Goal: Task Accomplishment & Management: Complete application form

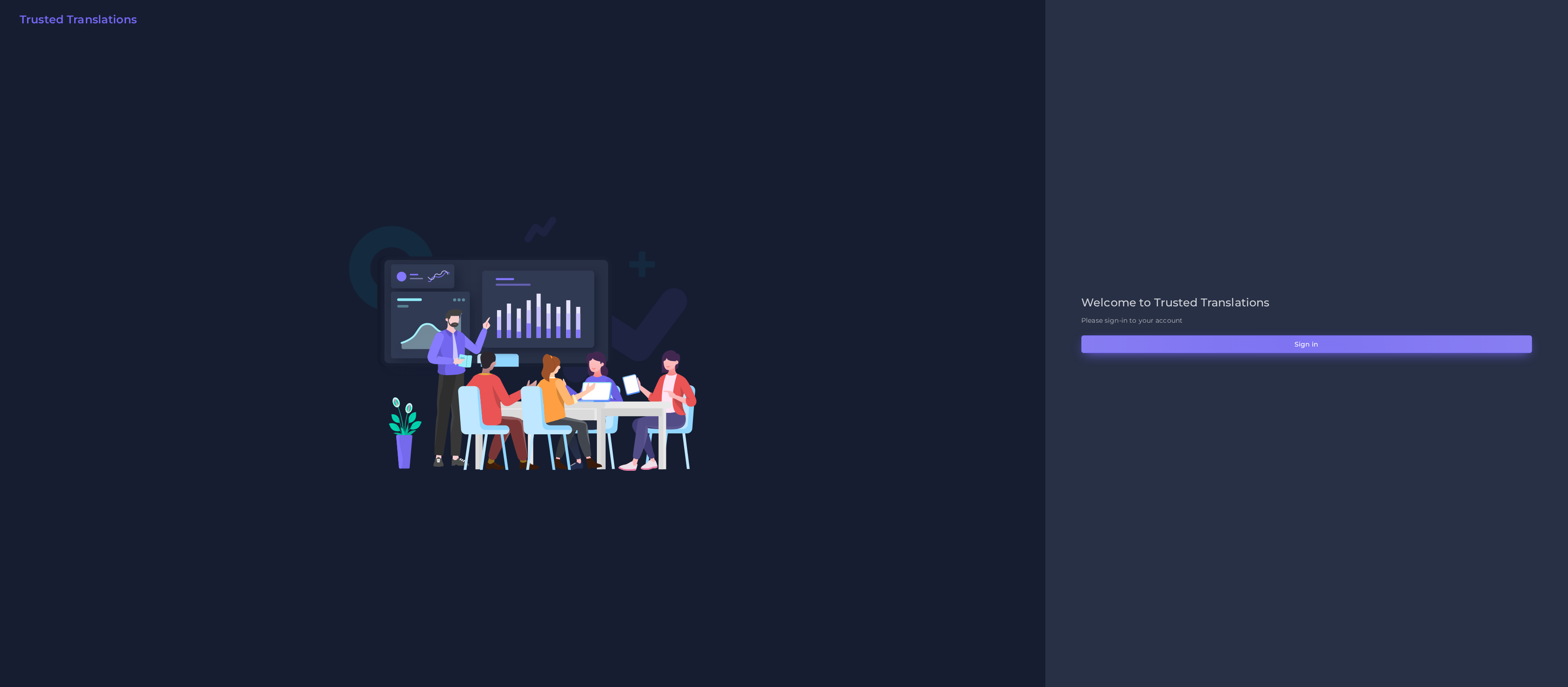
click at [1287, 340] on button "Sign in" at bounding box center [1306, 344] width 451 height 18
click at [1211, 336] on button "Sign in" at bounding box center [1306, 344] width 451 height 18
click at [1167, 347] on button "Sign in" at bounding box center [1306, 344] width 451 height 18
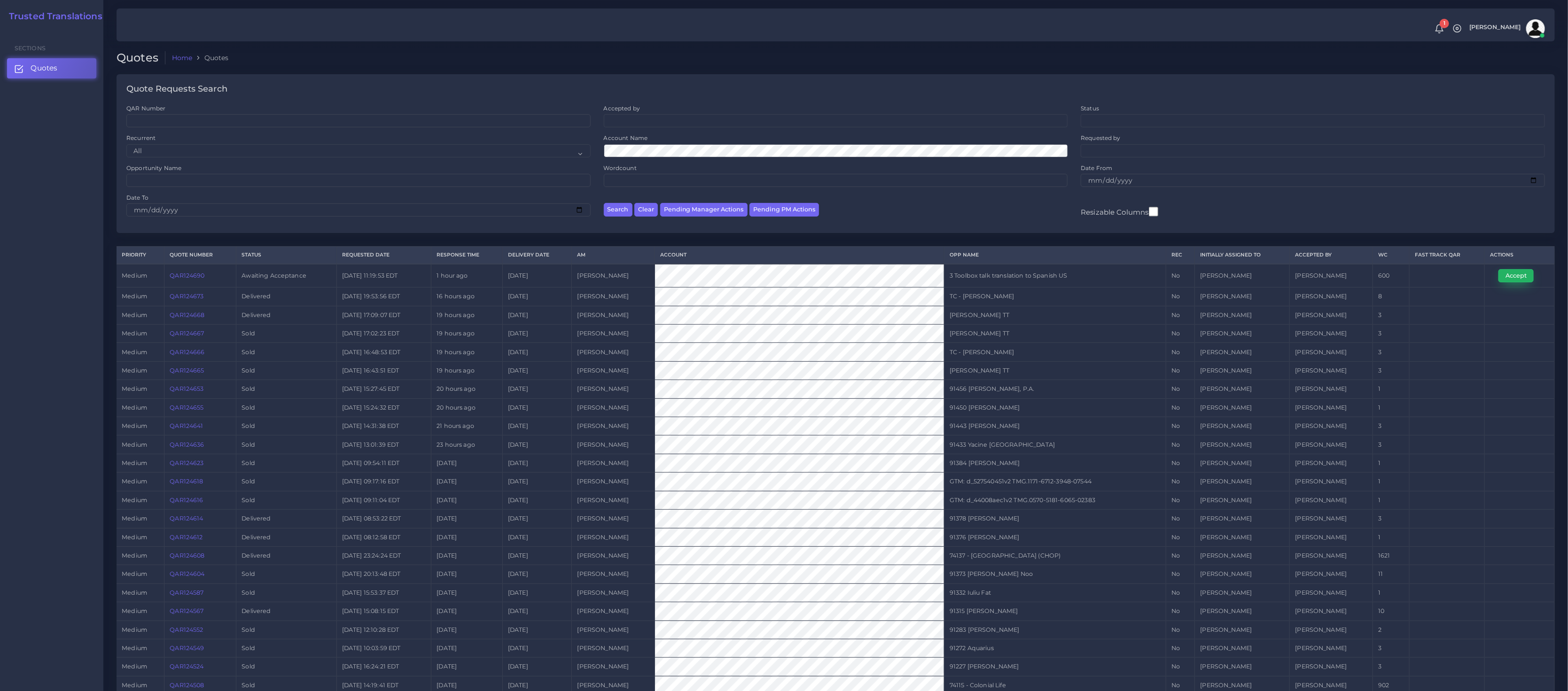
click at [1513, 278] on button "Accept" at bounding box center [1517, 275] width 36 height 13
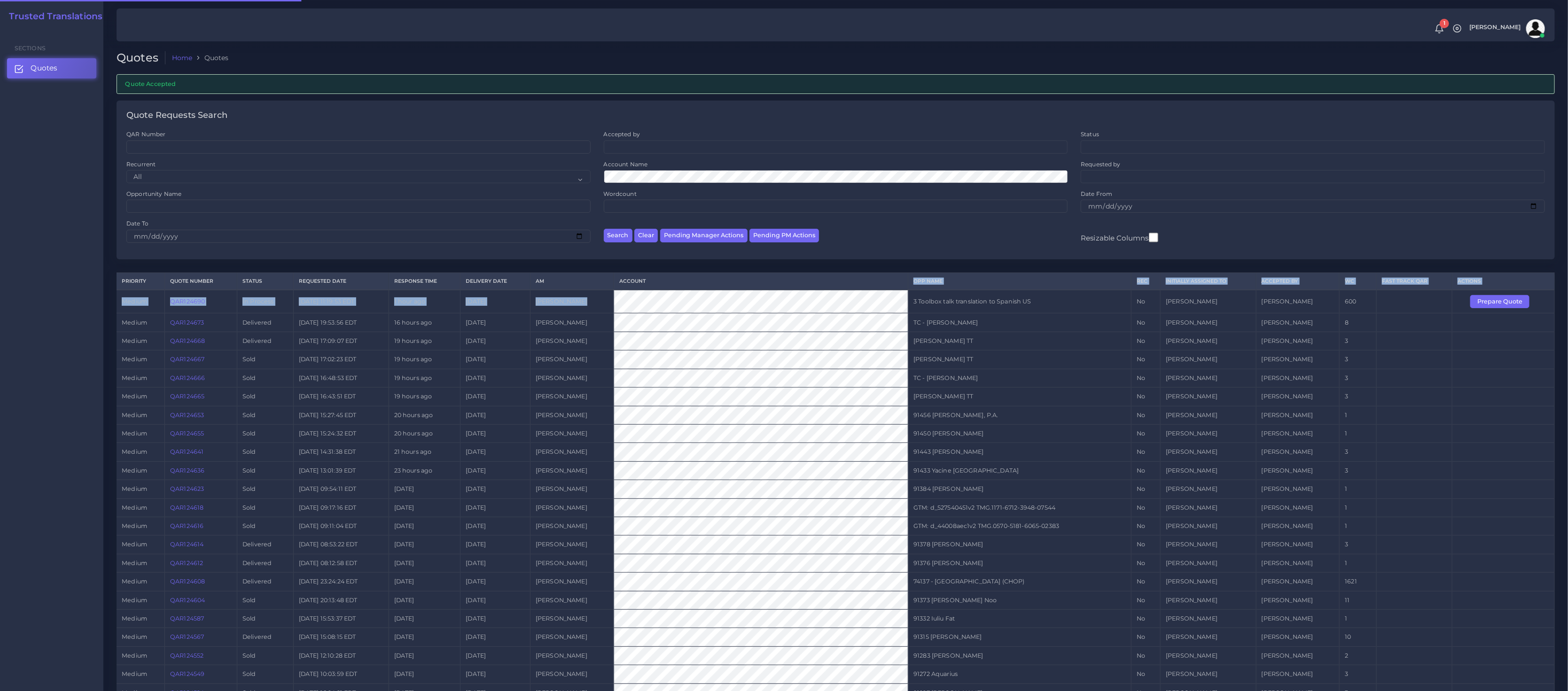
click at [753, 291] on table "Priority Quote Number Status Requested Date Response Time Delivery Date AM Acco…" at bounding box center [835, 561] width 1439 height 578
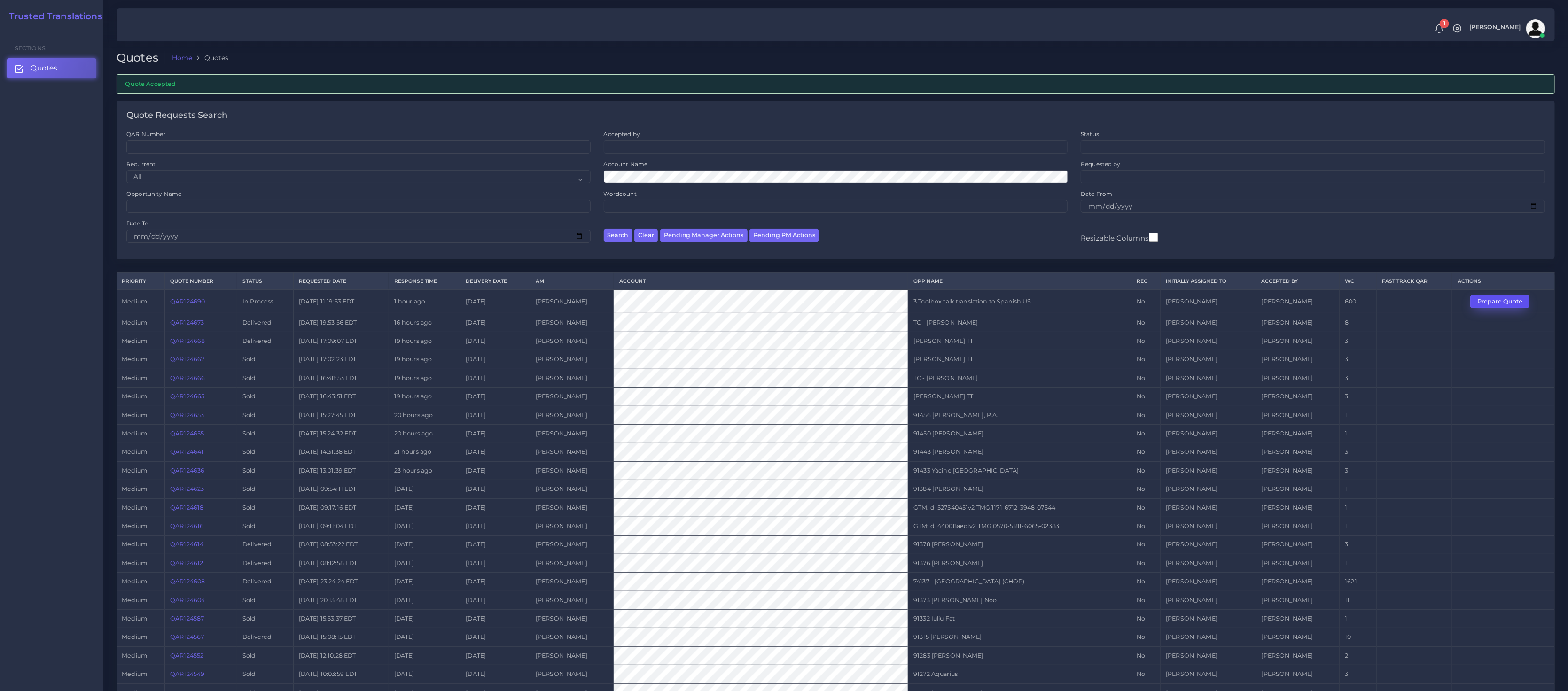
click at [1514, 304] on button "Prepare Quote" at bounding box center [1500, 301] width 59 height 13
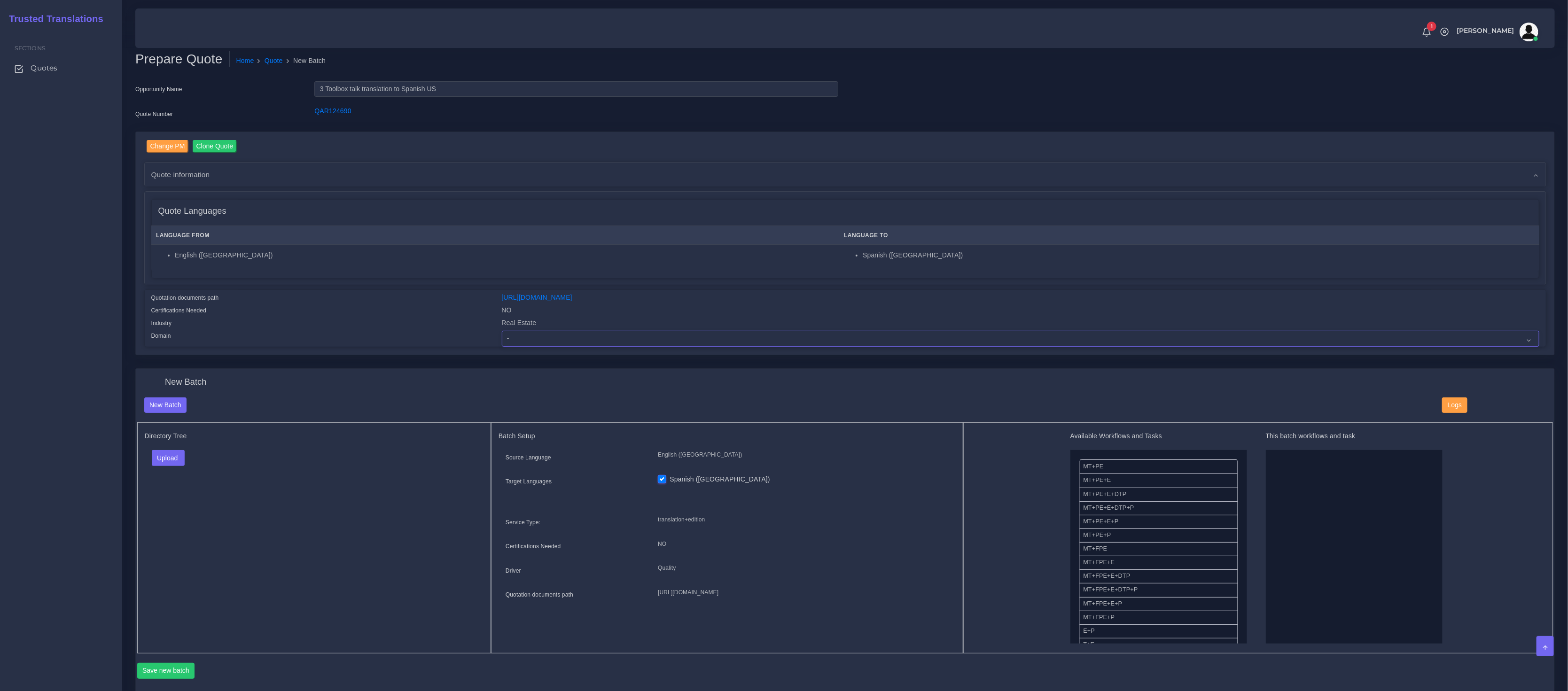
click at [583, 332] on select "- Advertising and Media Agriculture, Forestry and Fishing Architecture, Buildin…" at bounding box center [1021, 339] width 1038 height 16
select select "Real Estate"
click at [502, 331] on select "- Advertising and Media Agriculture, Forestry and Fishing Architecture, Buildin…" at bounding box center [1021, 339] width 1038 height 16
click at [413, 511] on div "Directory Tree Upload Folder Files un/check all" at bounding box center [314, 537] width 354 height 231
click at [161, 466] on div "Upload Folder Files un/check all" at bounding box center [314, 461] width 340 height 23
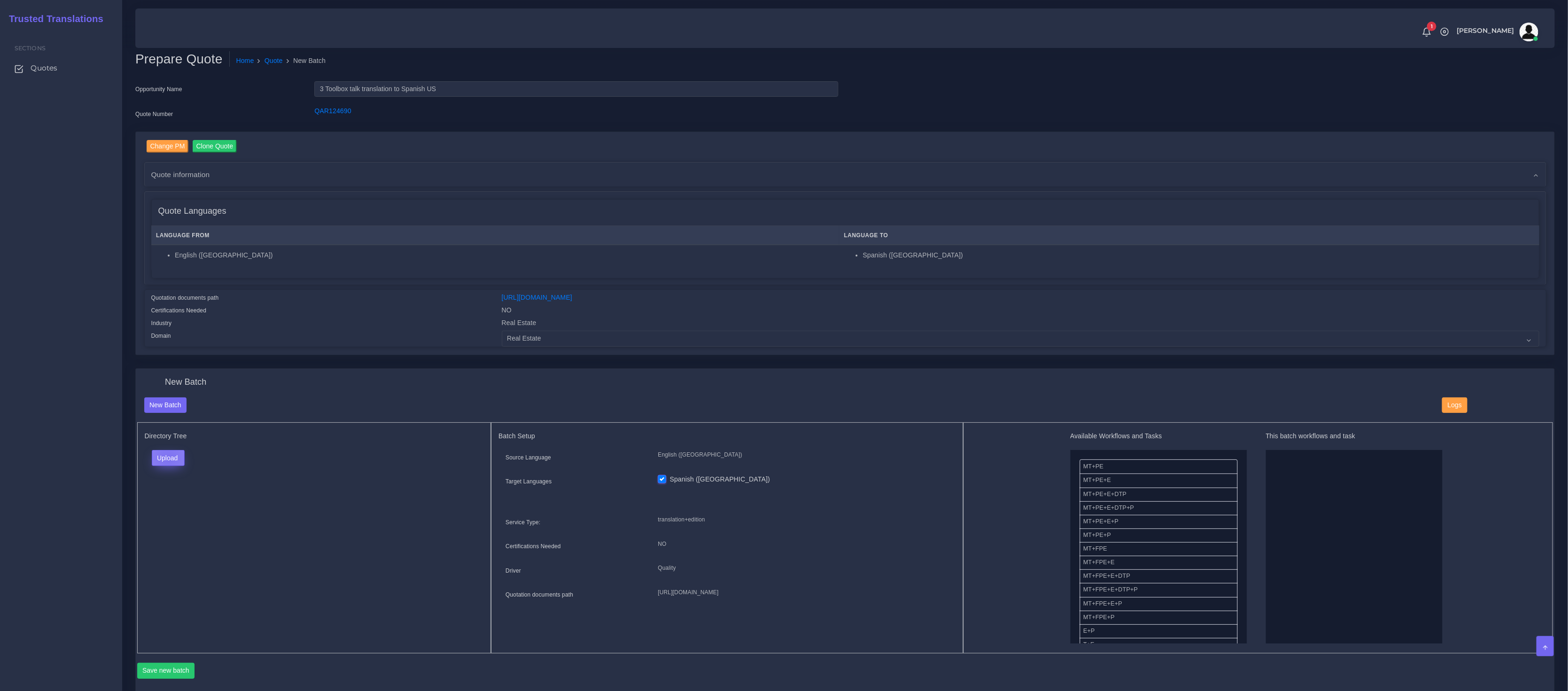
click at [167, 456] on button "Upload" at bounding box center [169, 458] width 33 height 16
click at [165, 496] on label "Files" at bounding box center [185, 494] width 65 height 12
drag, startPoint x: 1197, startPoint y: 482, endPoint x: 1236, endPoint y: 493, distance: 40.5
drag, startPoint x: 1095, startPoint y: 567, endPoint x: 1281, endPoint y: 550, distance: 186.8
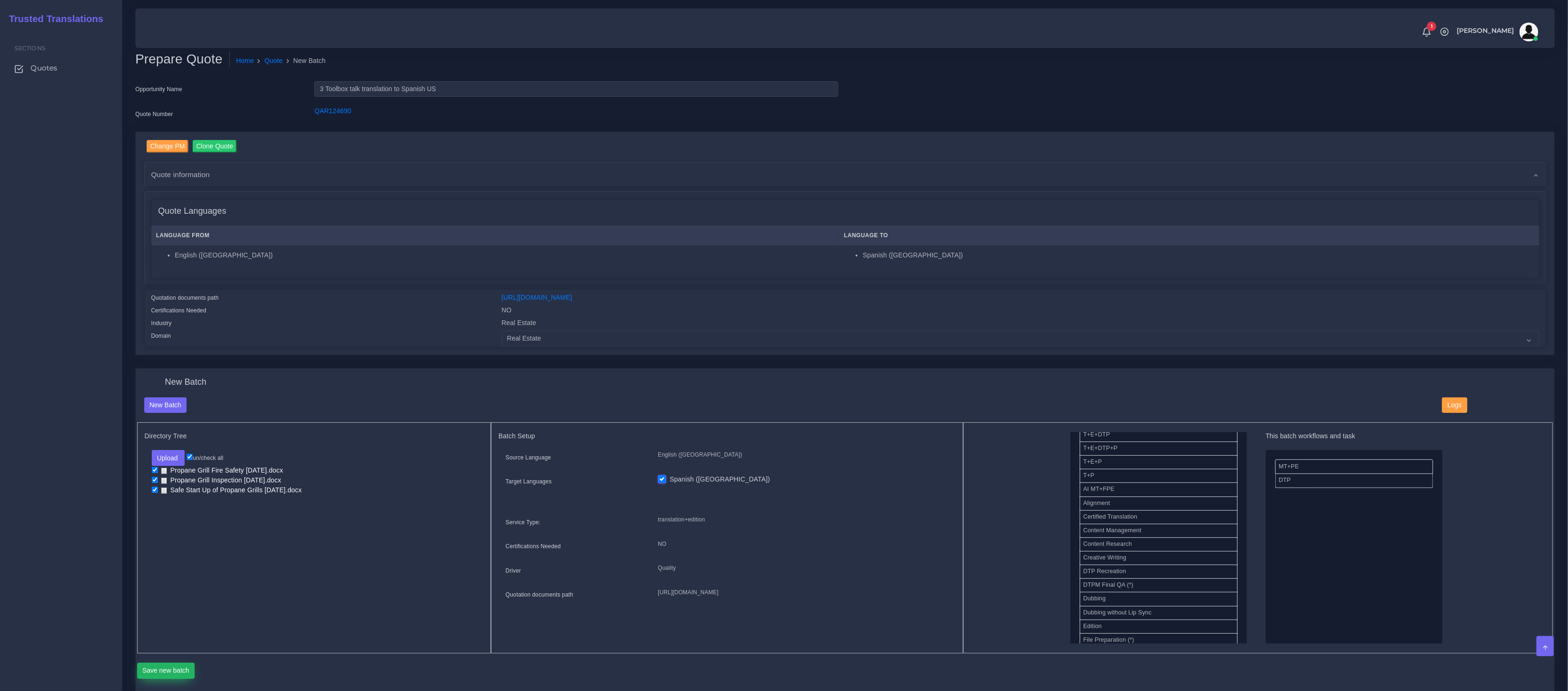
click at [172, 667] on button "Save new batch" at bounding box center [166, 671] width 58 height 16
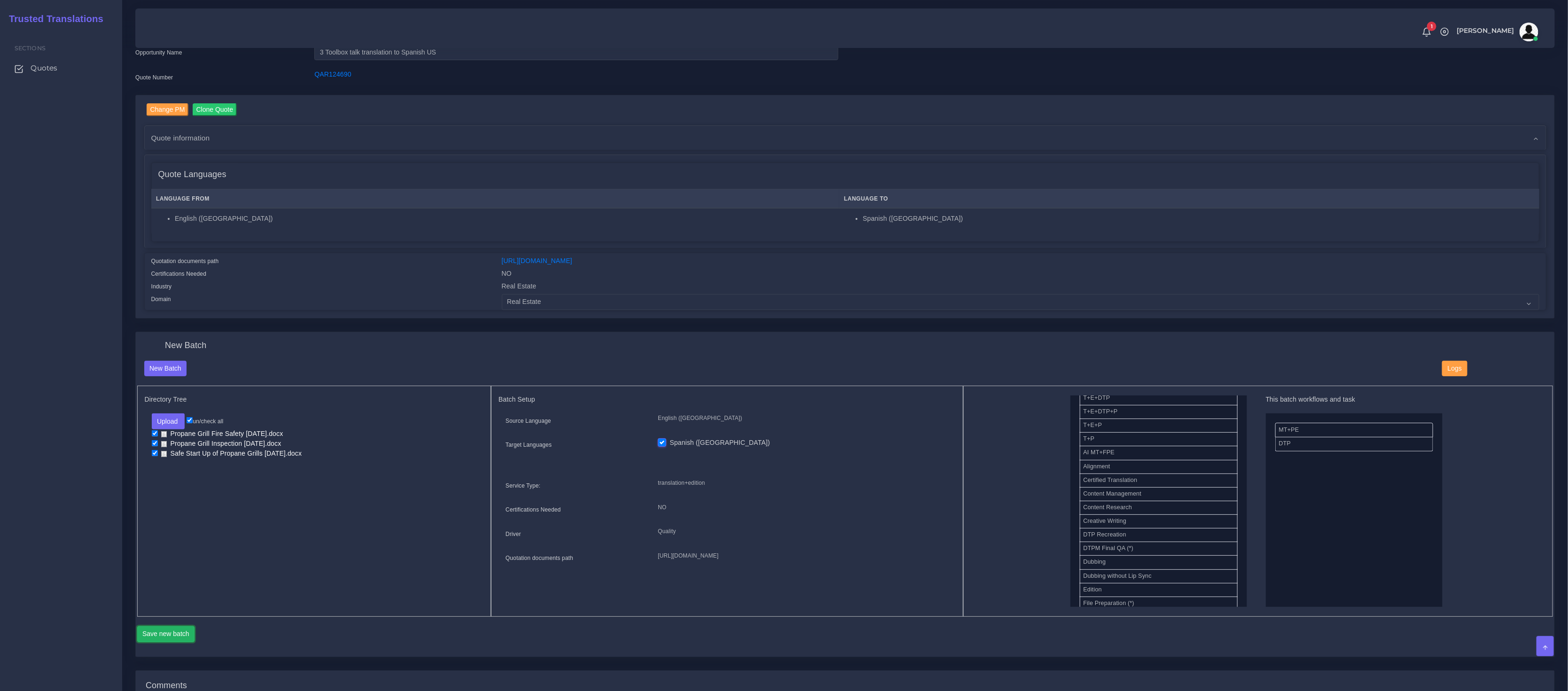
scroll to position [0, 0]
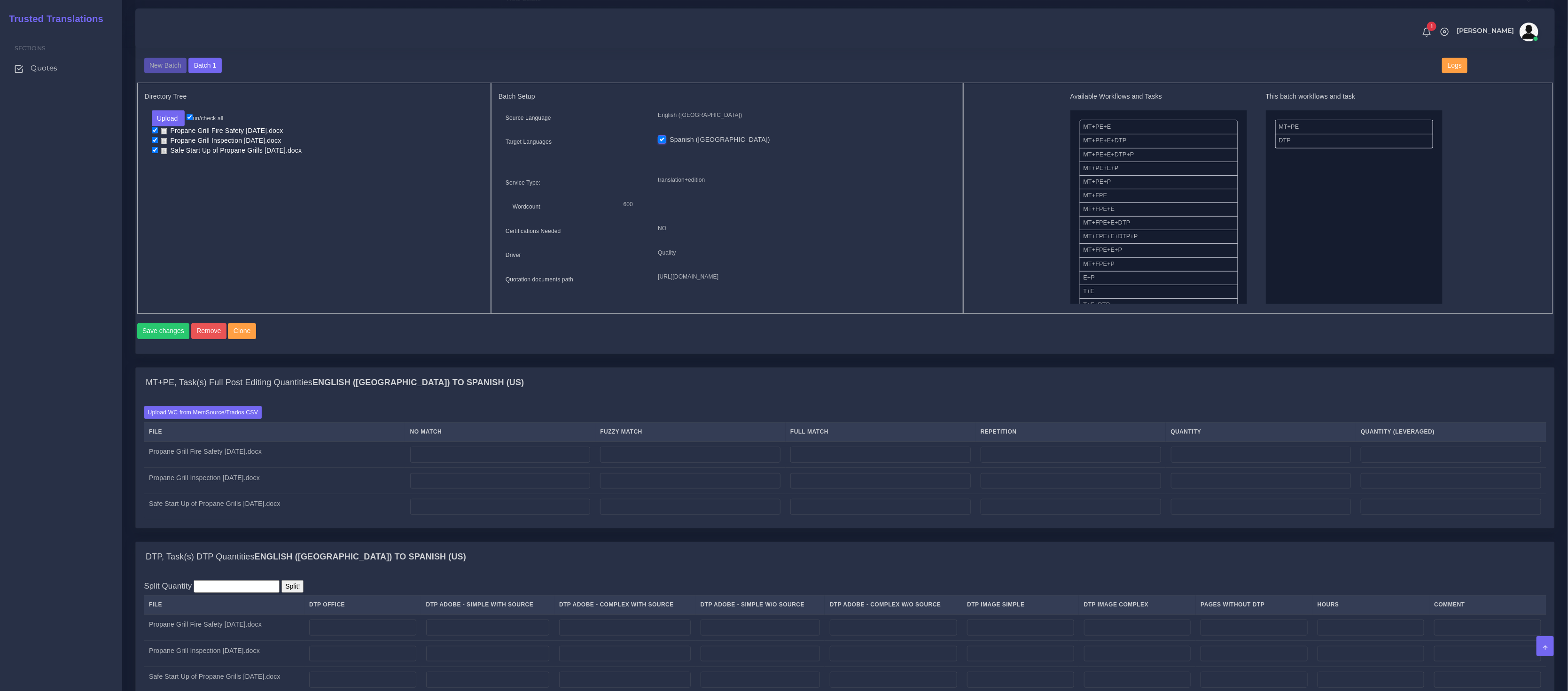
scroll to position [340, 0]
click at [223, 418] on label "Upload WC from MemSource/Trados CSV" at bounding box center [203, 412] width 118 height 13
click at [0, 0] on input "Upload WC from MemSource/Trados CSV" at bounding box center [0, 0] width 0 height 0
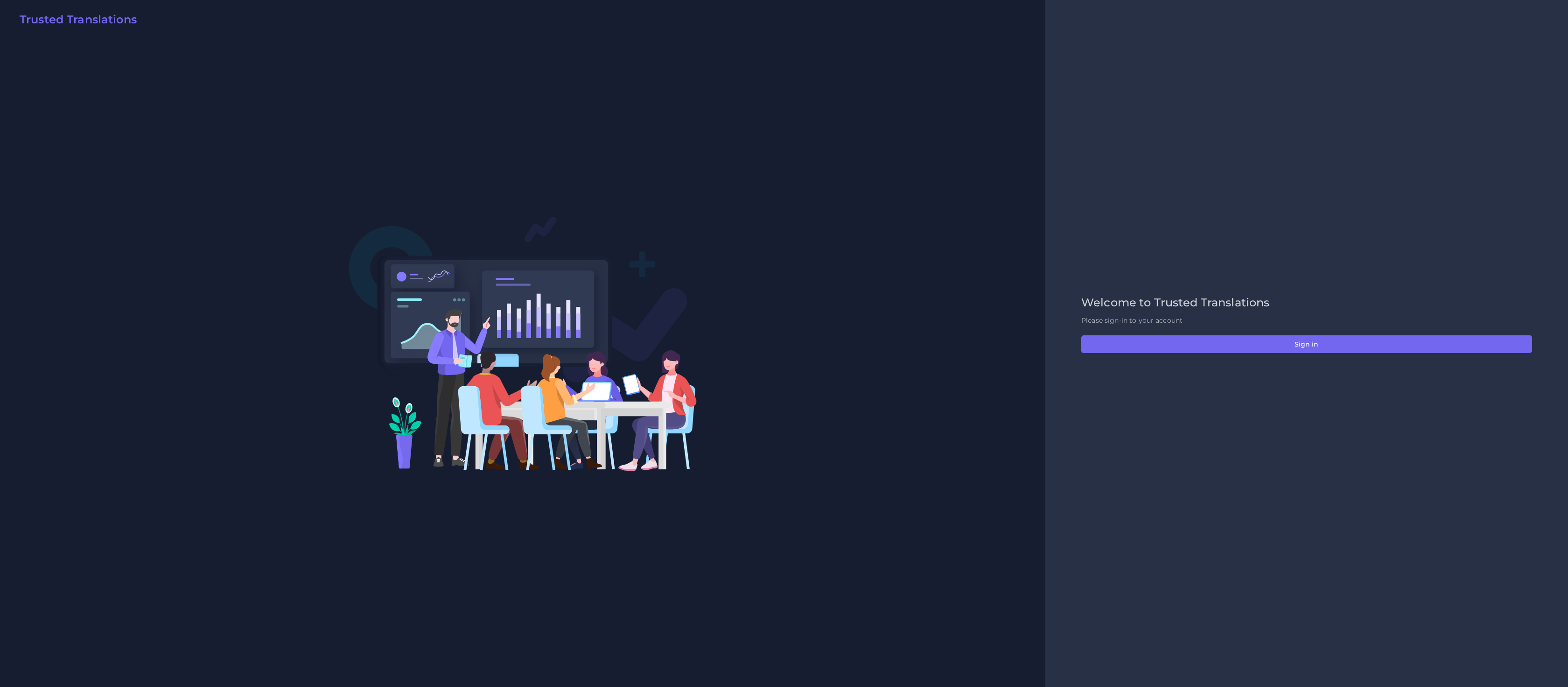
click at [1273, 333] on div "Welcome to Trusted Translations Please sign-in to your account Sign in" at bounding box center [1306, 344] width 471 height 95
click at [1273, 344] on button "Sign in" at bounding box center [1306, 344] width 451 height 18
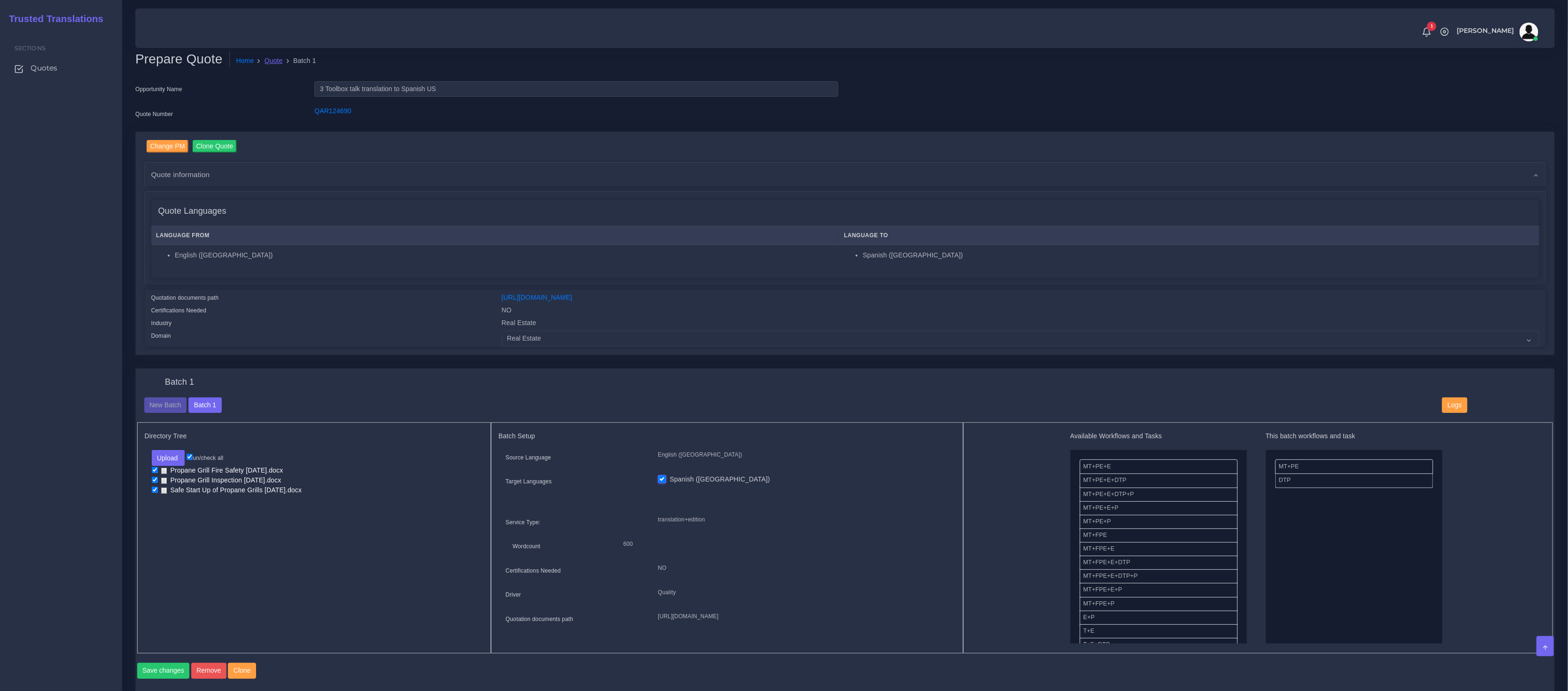
click at [275, 62] on link "Quote" at bounding box center [274, 61] width 18 height 10
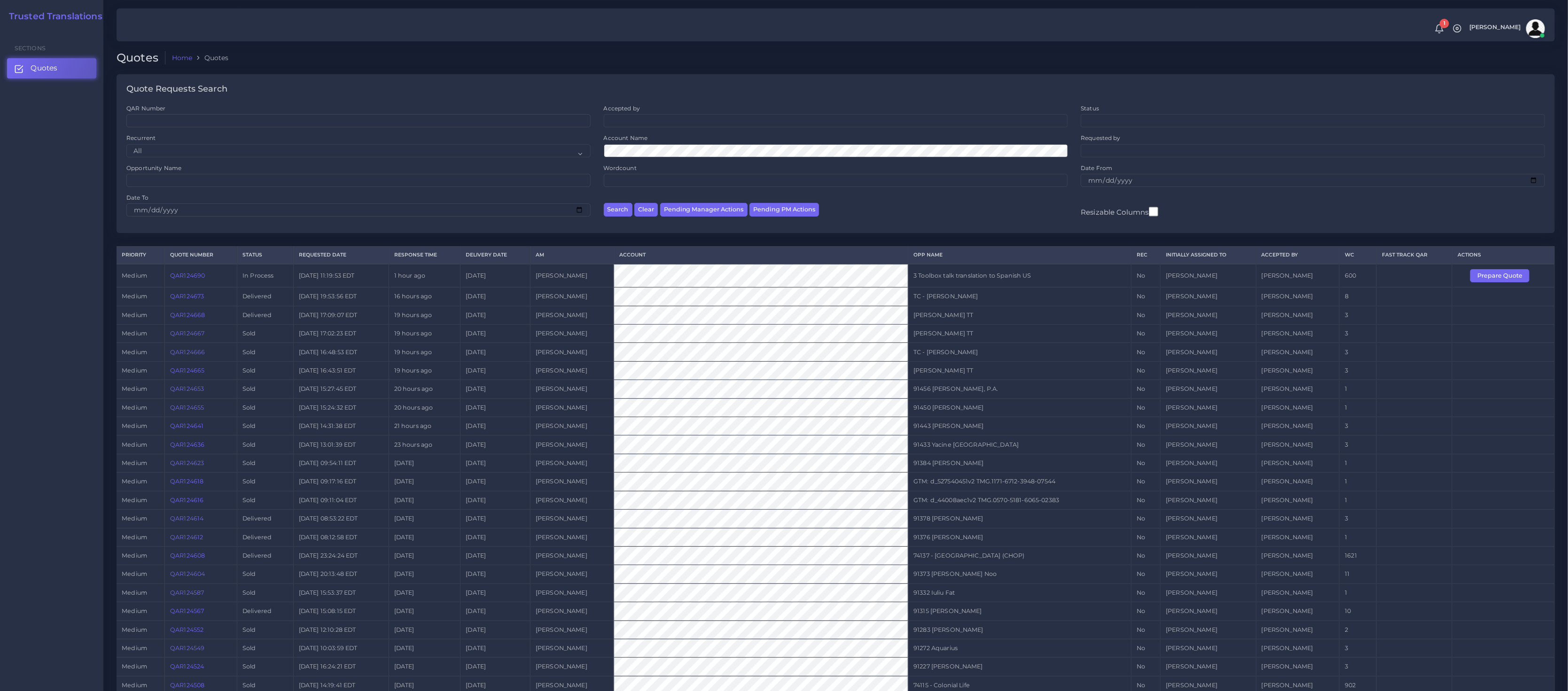
click at [768, 256] on th "Account" at bounding box center [761, 255] width 294 height 17
drag, startPoint x: 182, startPoint y: 281, endPoint x: 170, endPoint y: 279, distance: 12.2
click at [170, 279] on td "QAR124690" at bounding box center [200, 276] width 72 height 23
copy link "QAR124690"
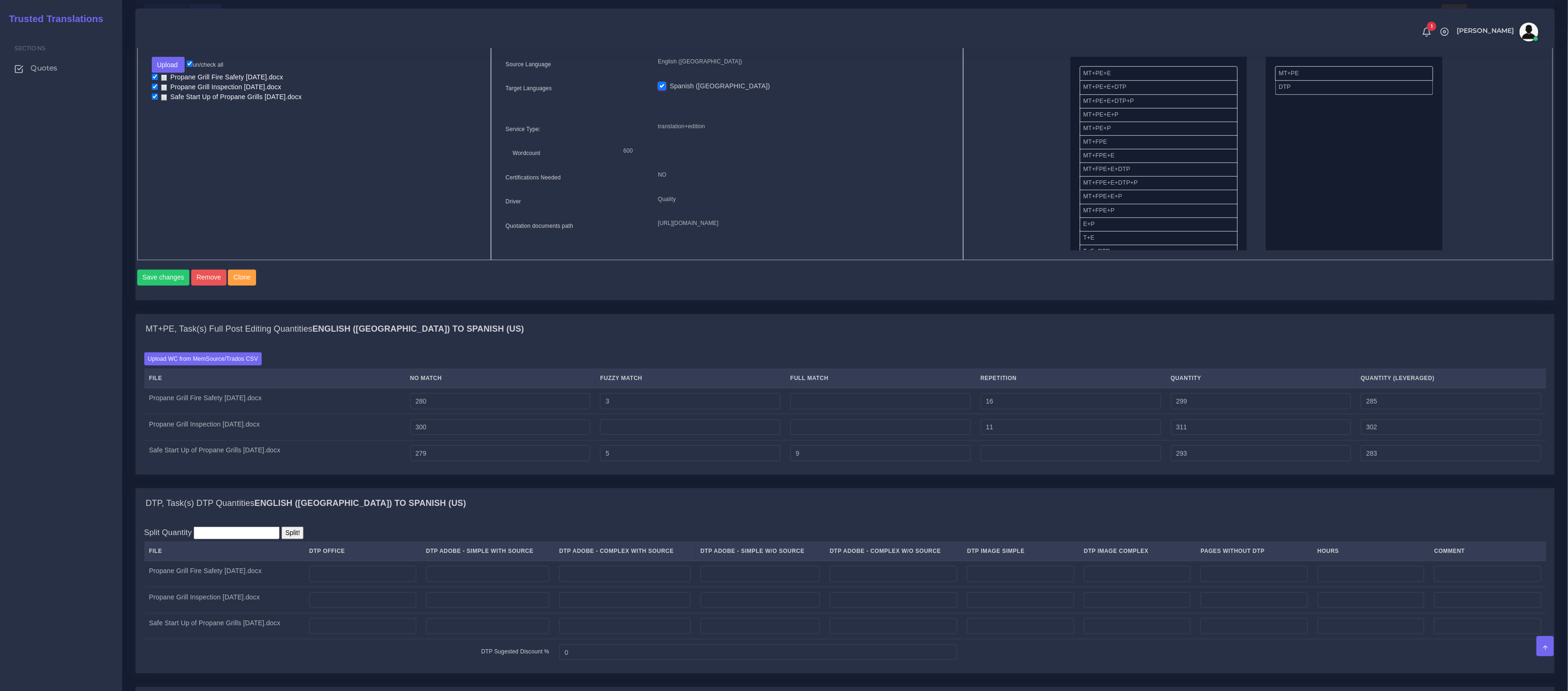
scroll to position [437, 0]
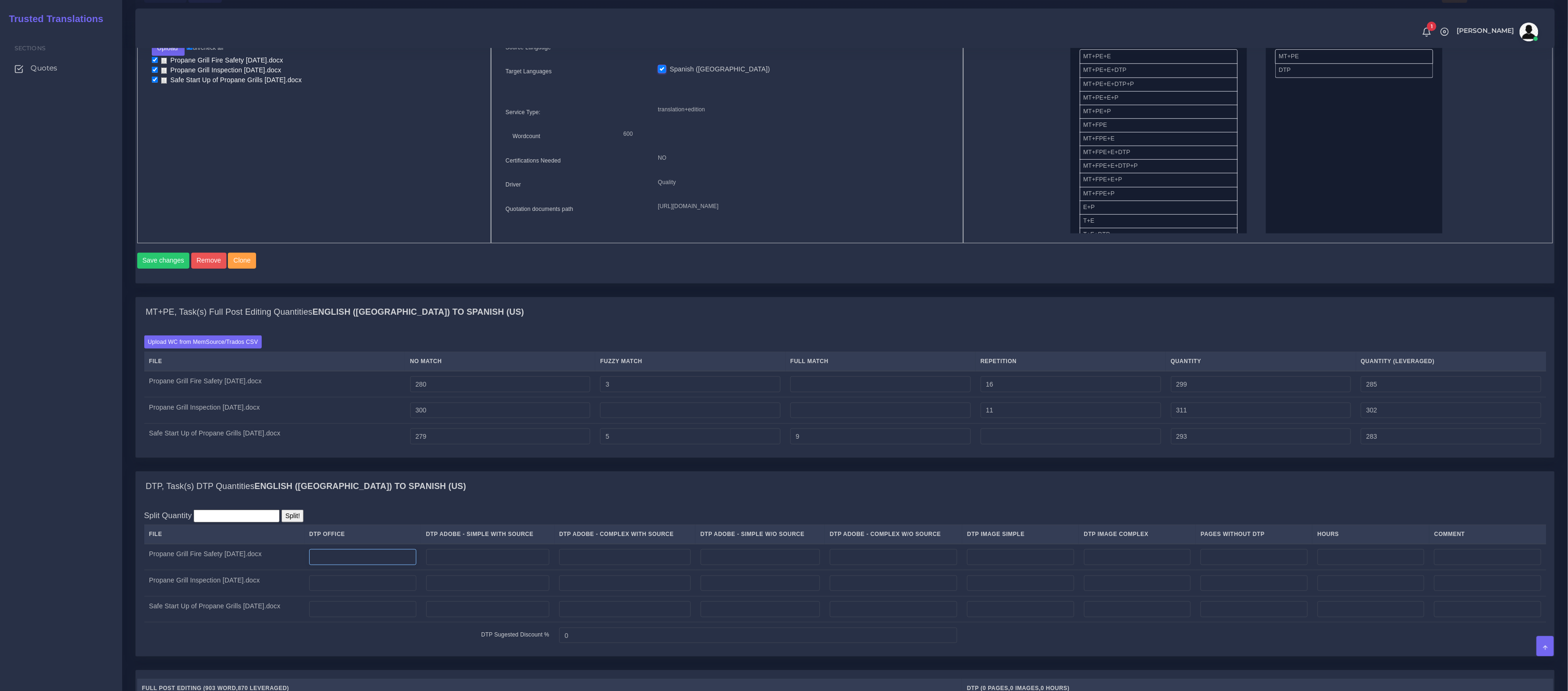
click at [395, 559] on input "number" at bounding box center [362, 557] width 107 height 16
type input "1"
click at [363, 589] on input "number" at bounding box center [362, 583] width 107 height 16
type input "1"
click at [353, 617] on input "number" at bounding box center [362, 609] width 107 height 16
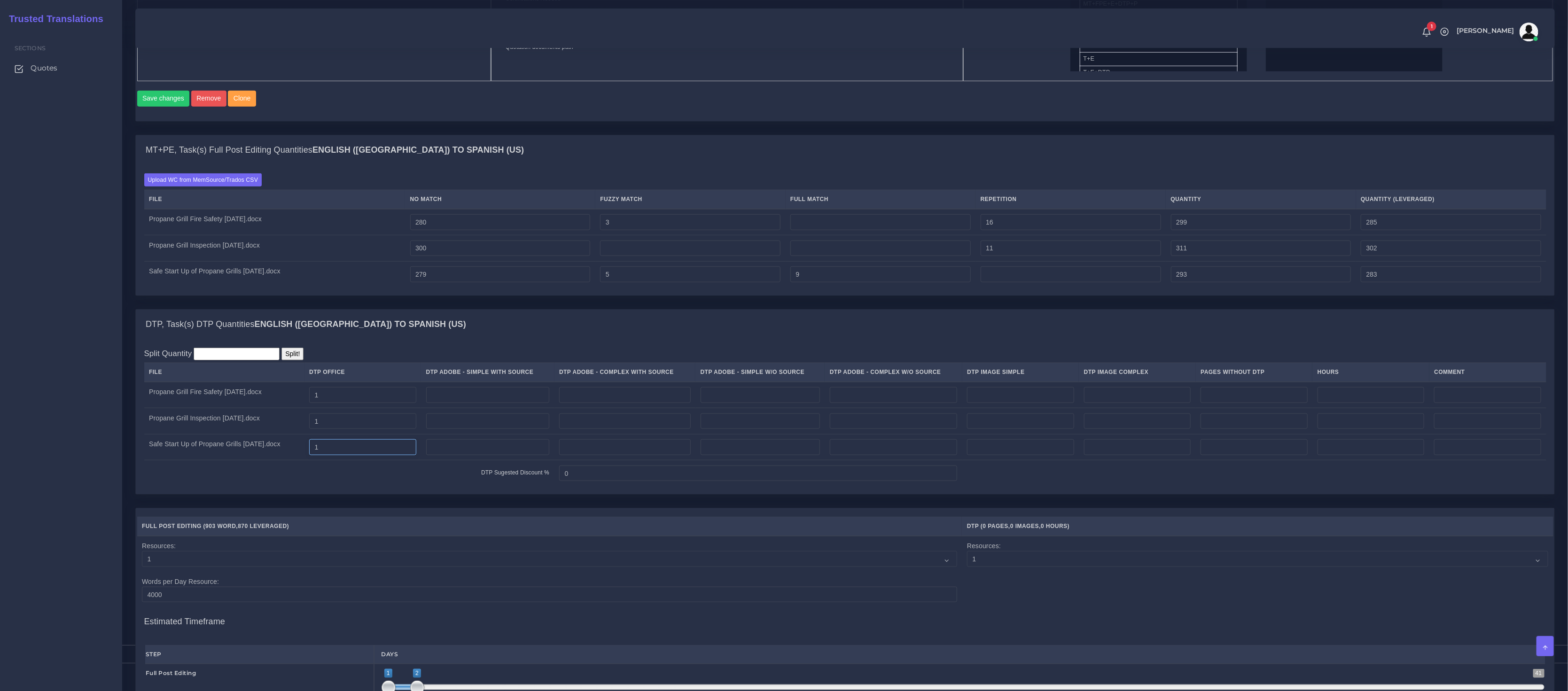
scroll to position [901, 0]
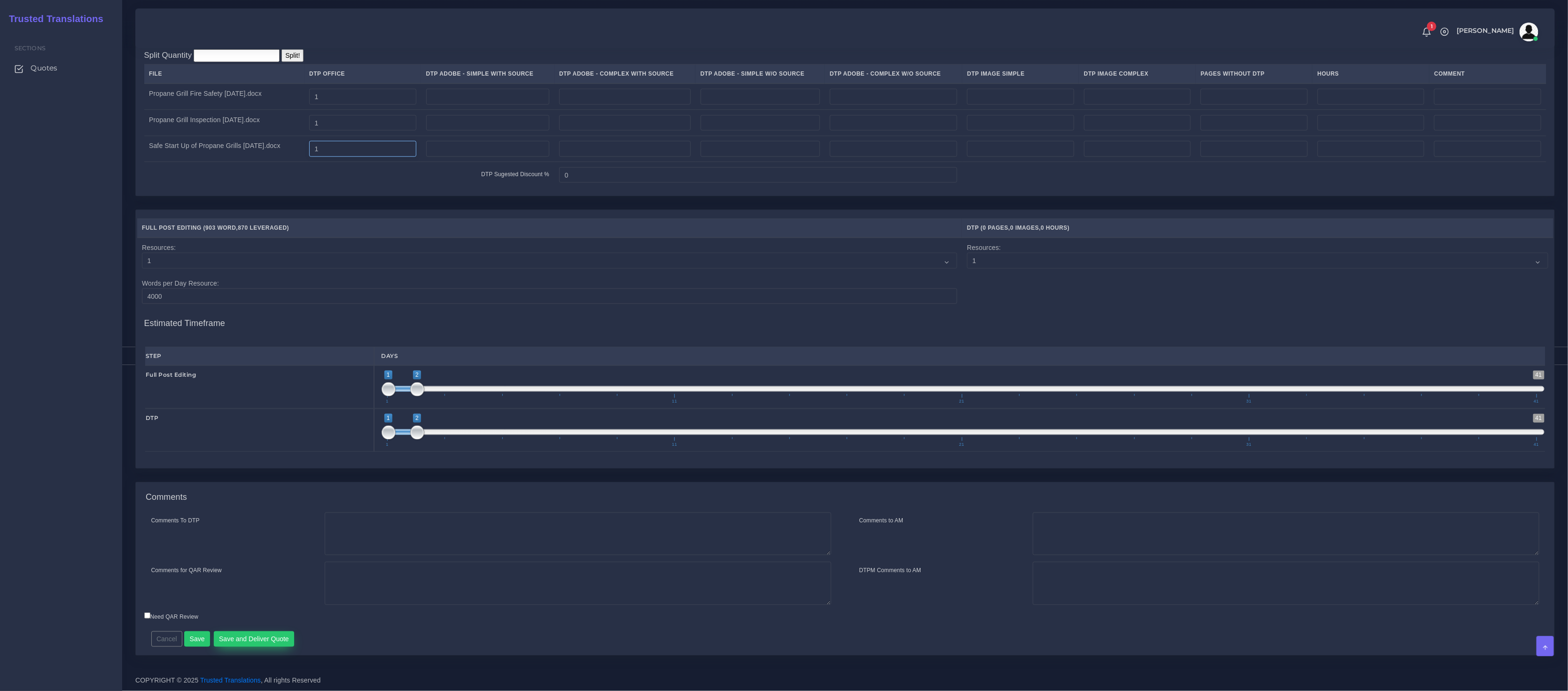
type input "1"
click at [263, 645] on button "Save and Deliver Quote" at bounding box center [254, 639] width 81 height 16
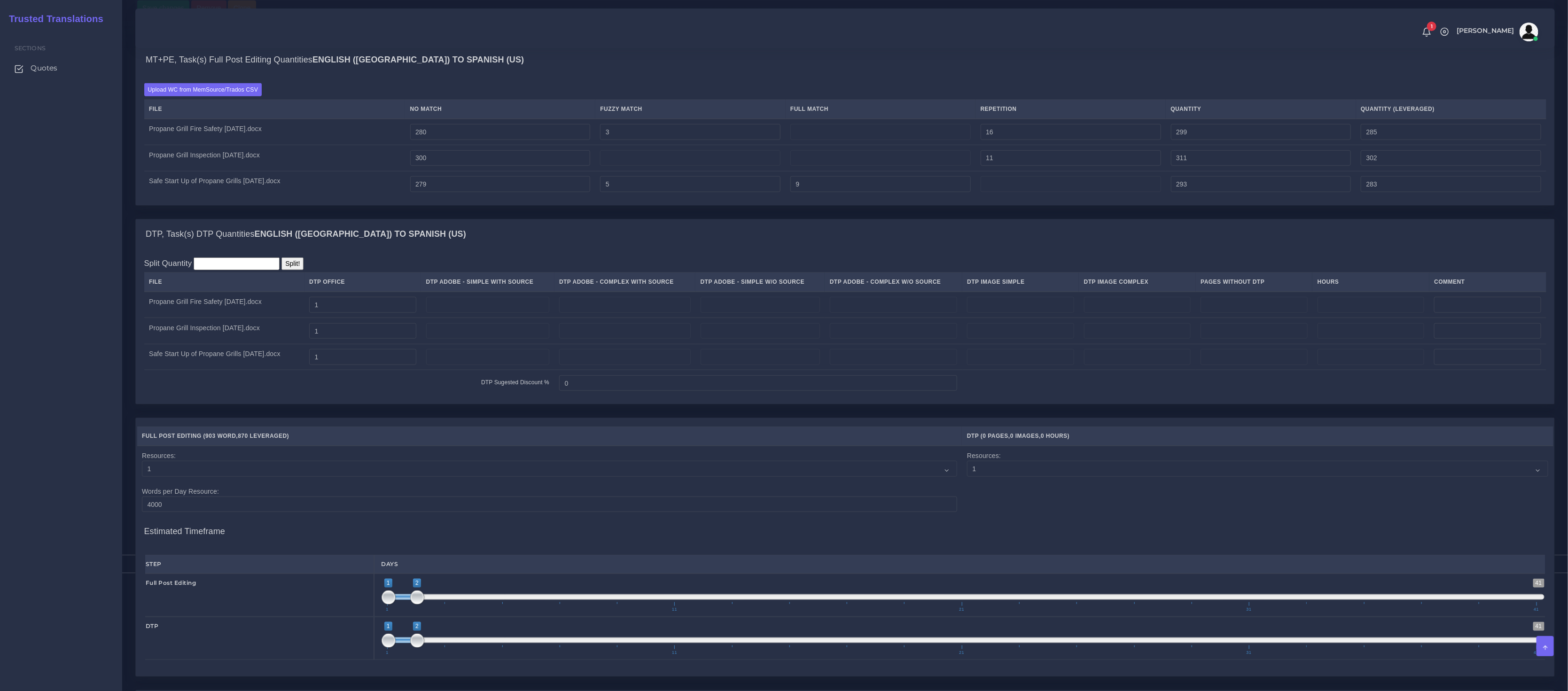
scroll to position [687, 0]
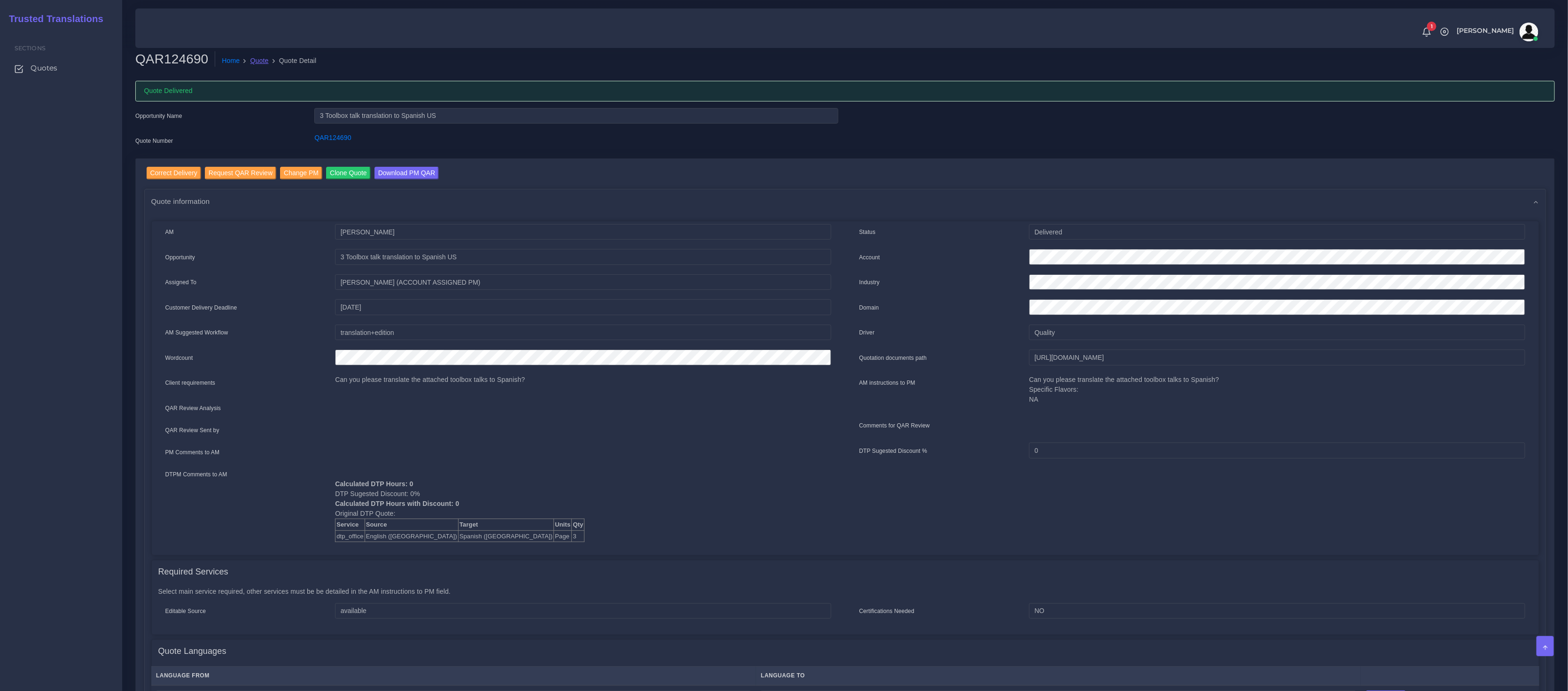
click at [257, 61] on link "Quote" at bounding box center [260, 61] width 18 height 10
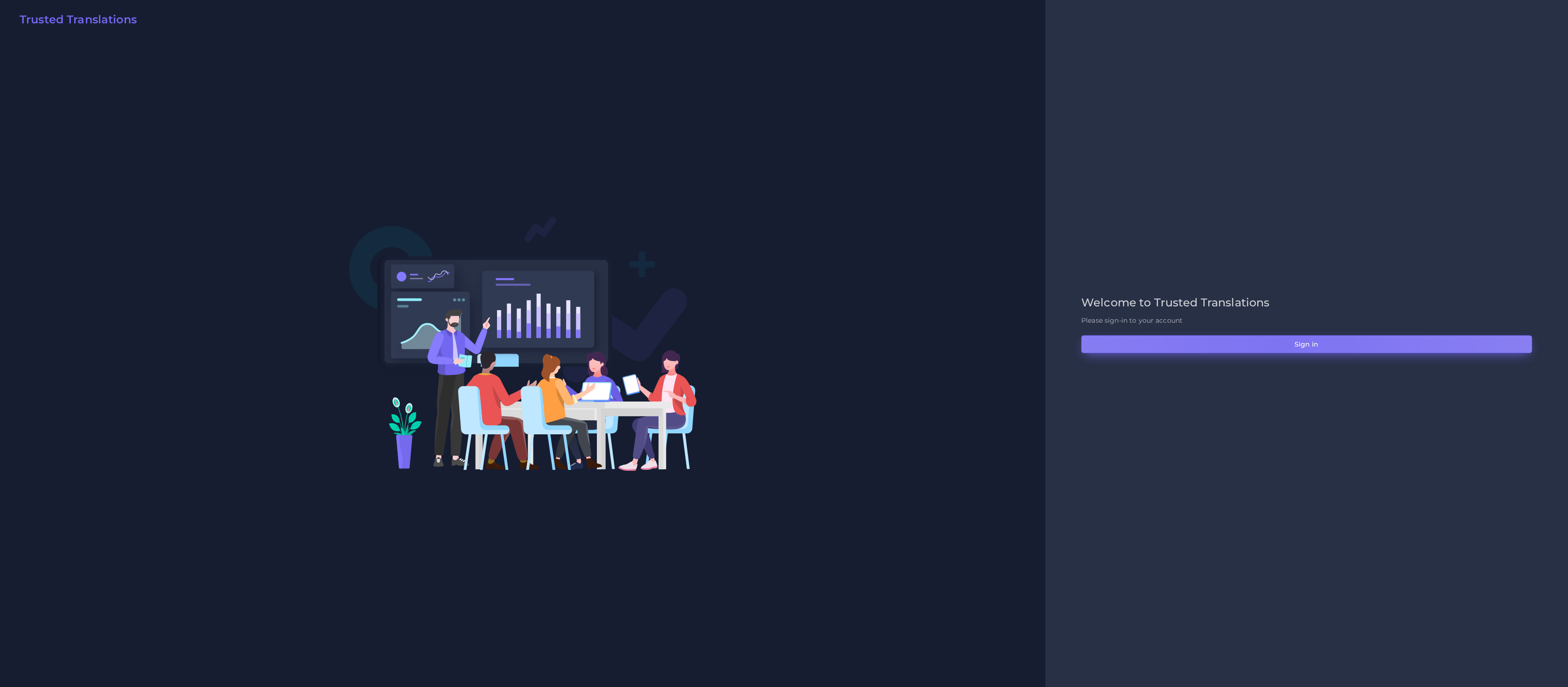
click at [1281, 346] on button "Sign in" at bounding box center [1306, 344] width 451 height 18
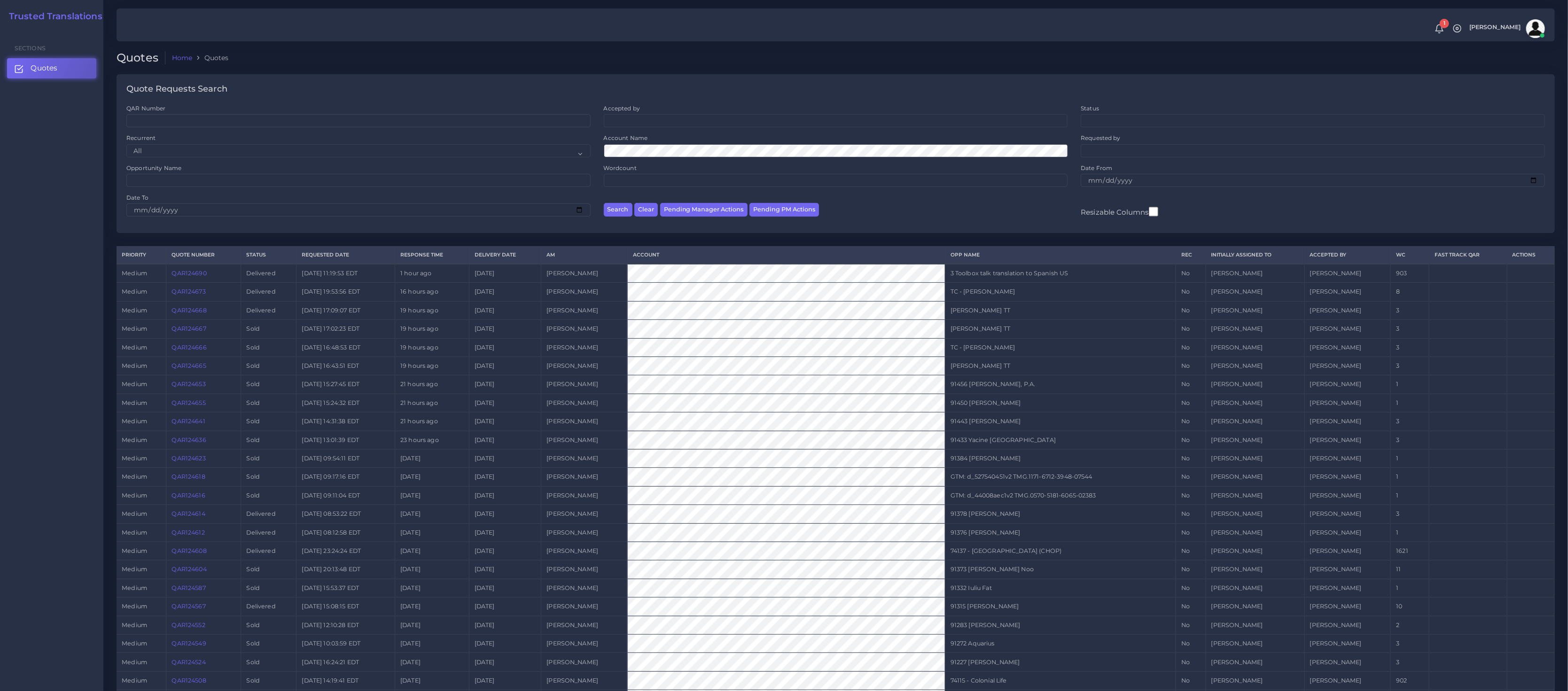
click at [216, 187] on div "Opportunity Name" at bounding box center [359, 179] width 478 height 29
click at [212, 182] on input "Opportunity Name" at bounding box center [358, 180] width 464 height 13
paste input "74137"
type input "74137"
click at [604, 203] on button "Search" at bounding box center [618, 210] width 29 height 13
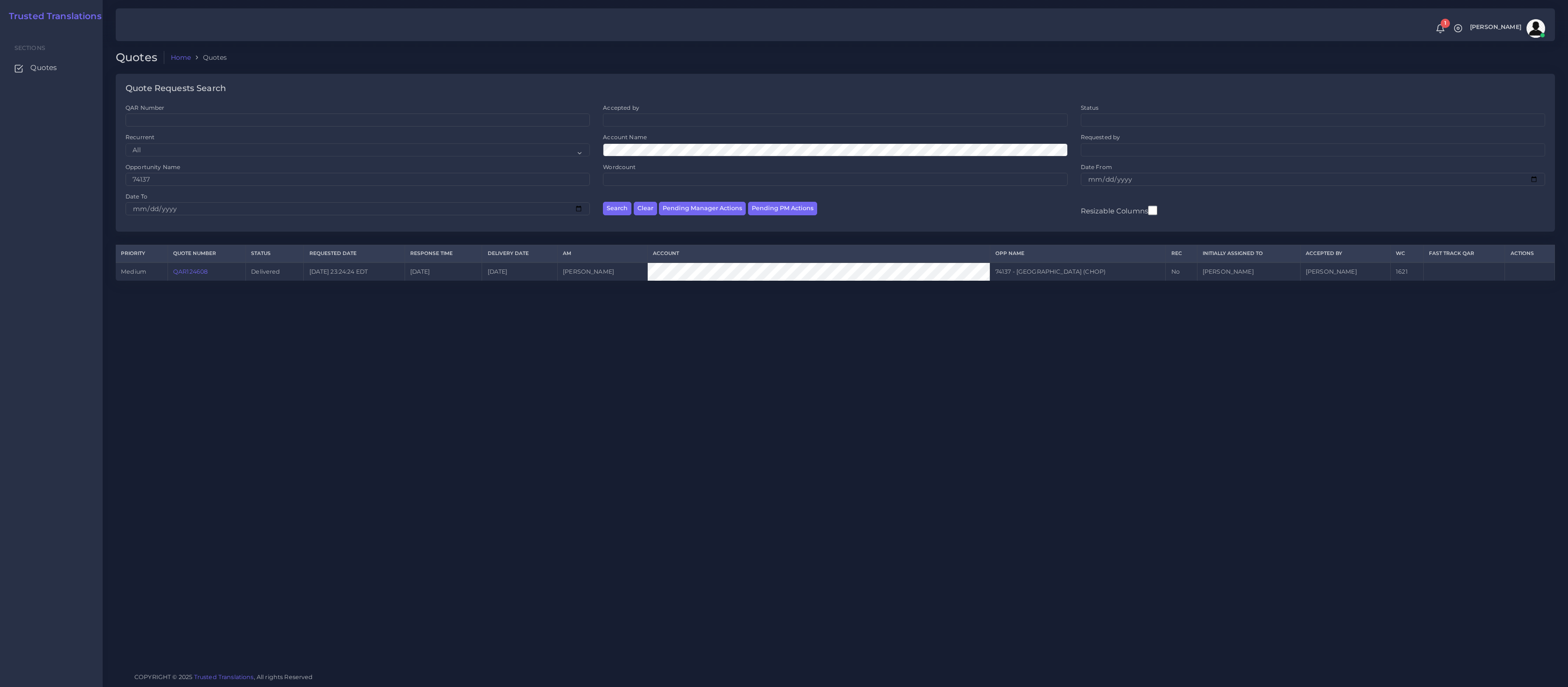
click at [201, 273] on link "QAR124608" at bounding box center [190, 272] width 35 height 7
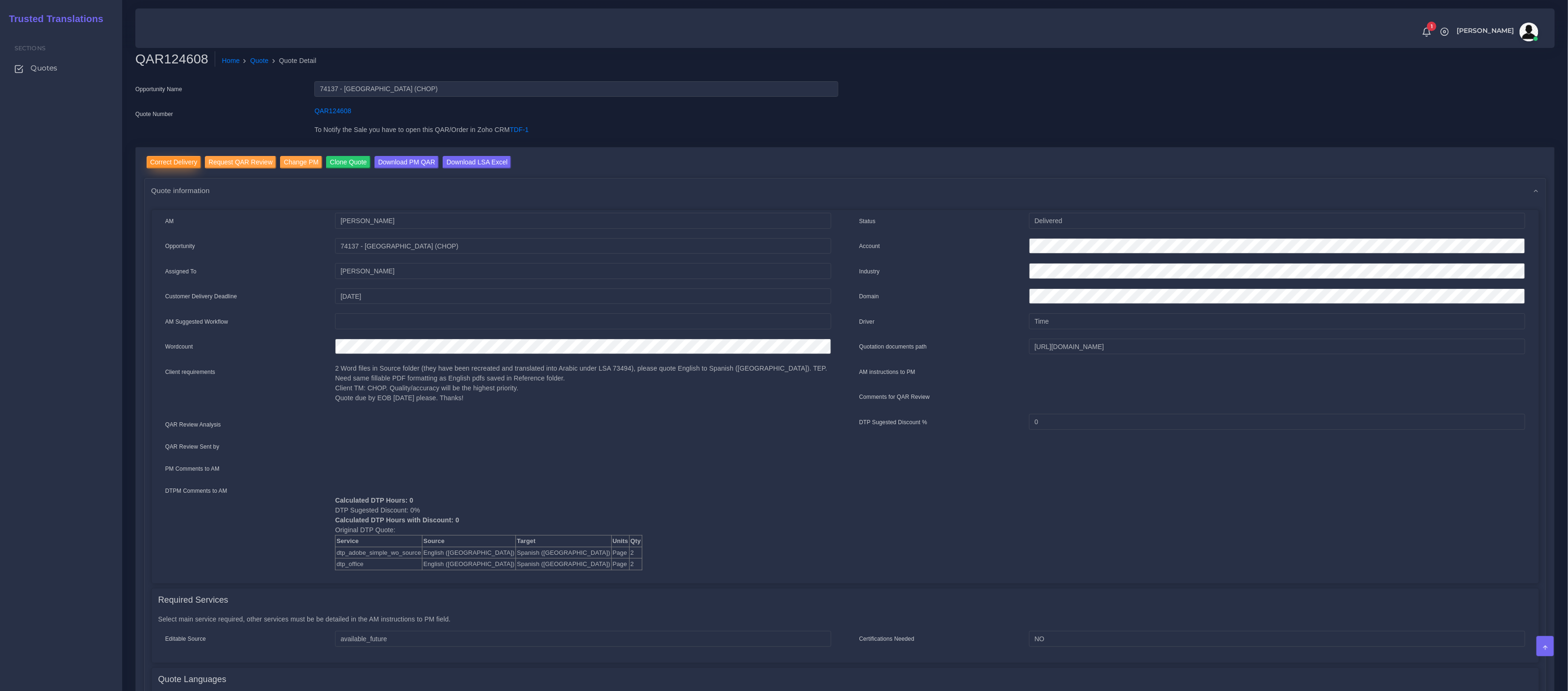
click at [188, 164] on input "Correct Delivery" at bounding box center [173, 162] width 55 height 13
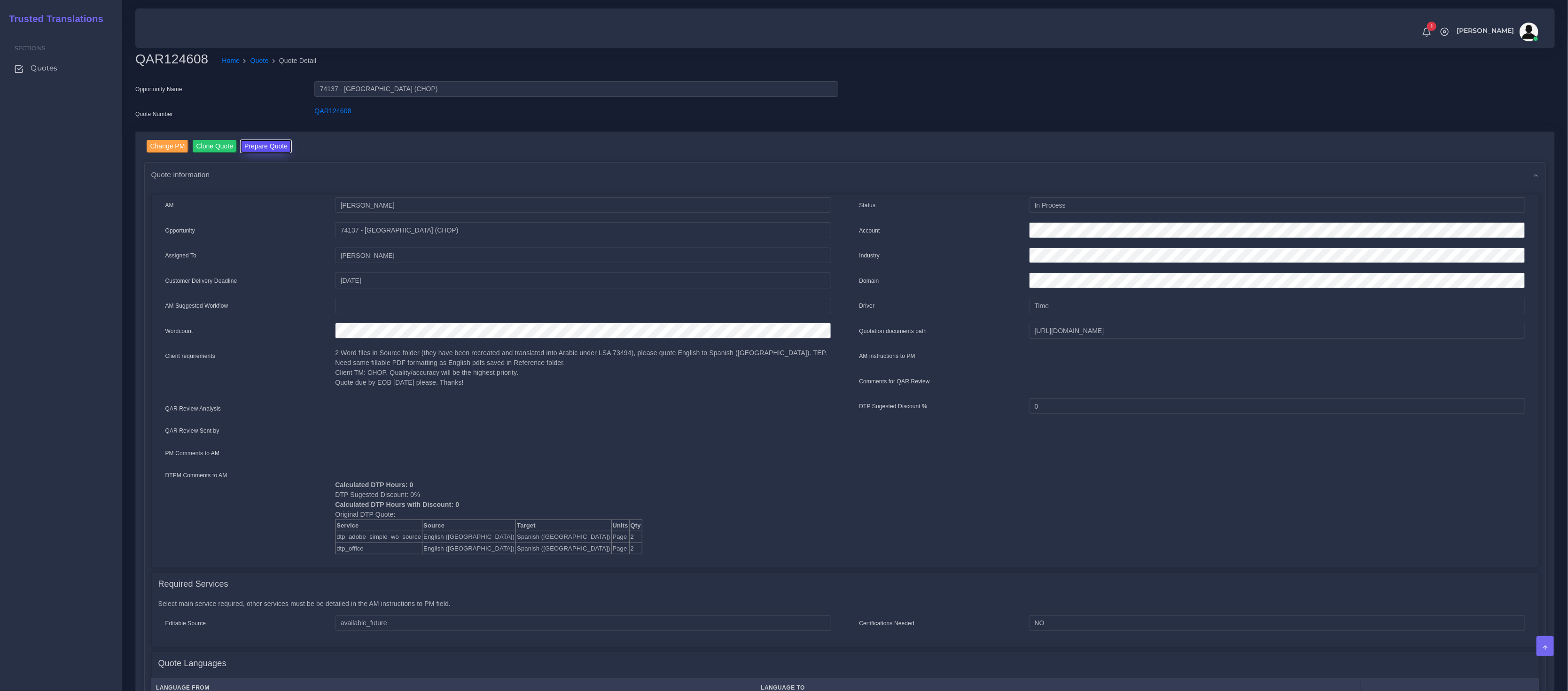
click at [271, 150] on button "Prepare Quote" at bounding box center [266, 146] width 51 height 13
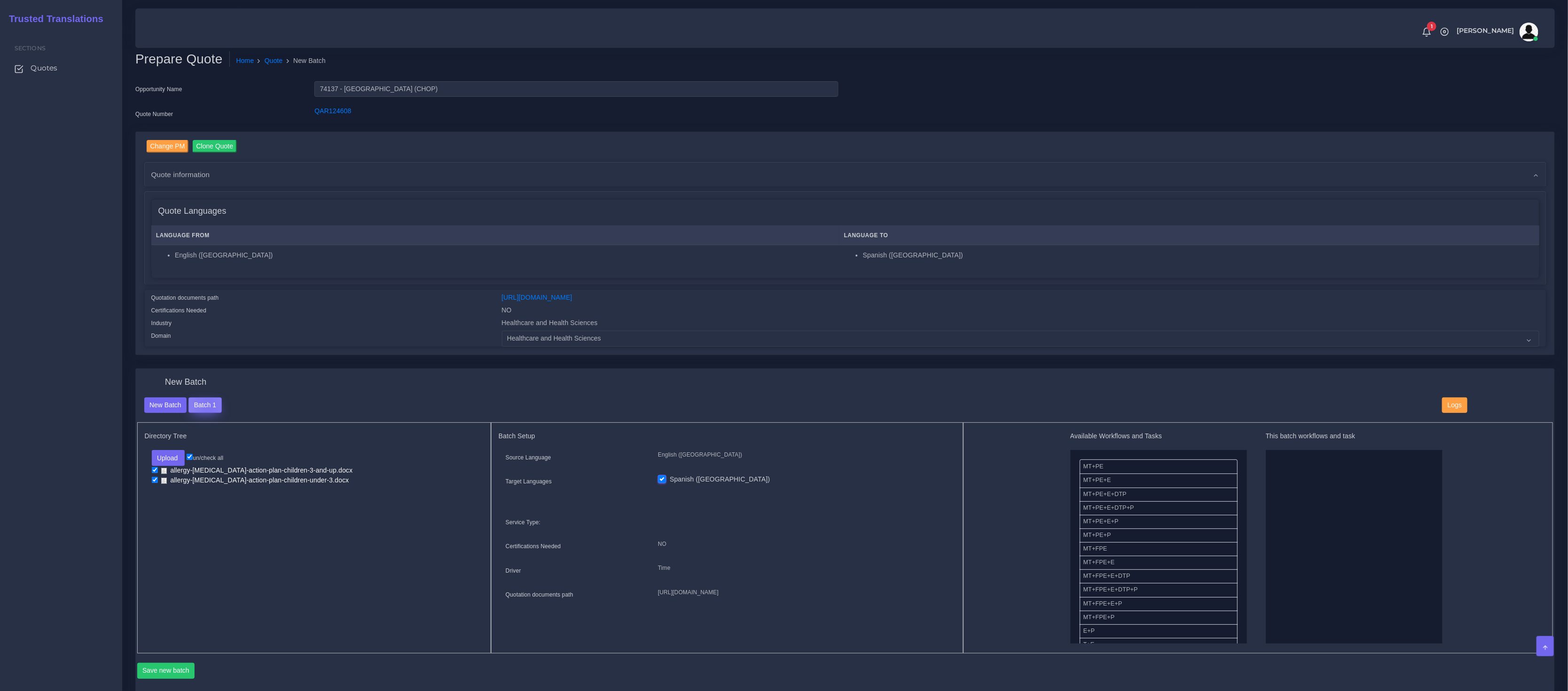
click at [208, 406] on button "Batch 1" at bounding box center [205, 406] width 33 height 16
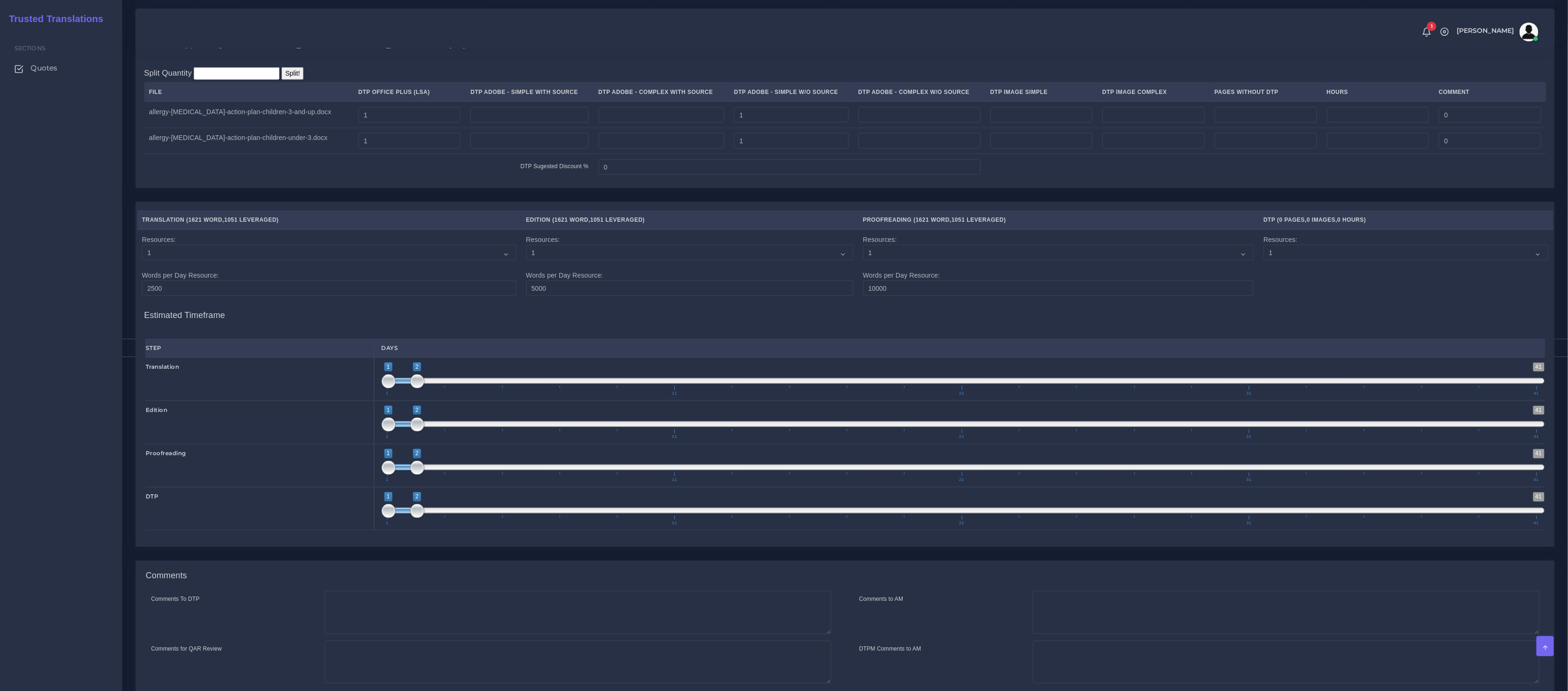
scroll to position [909, 0]
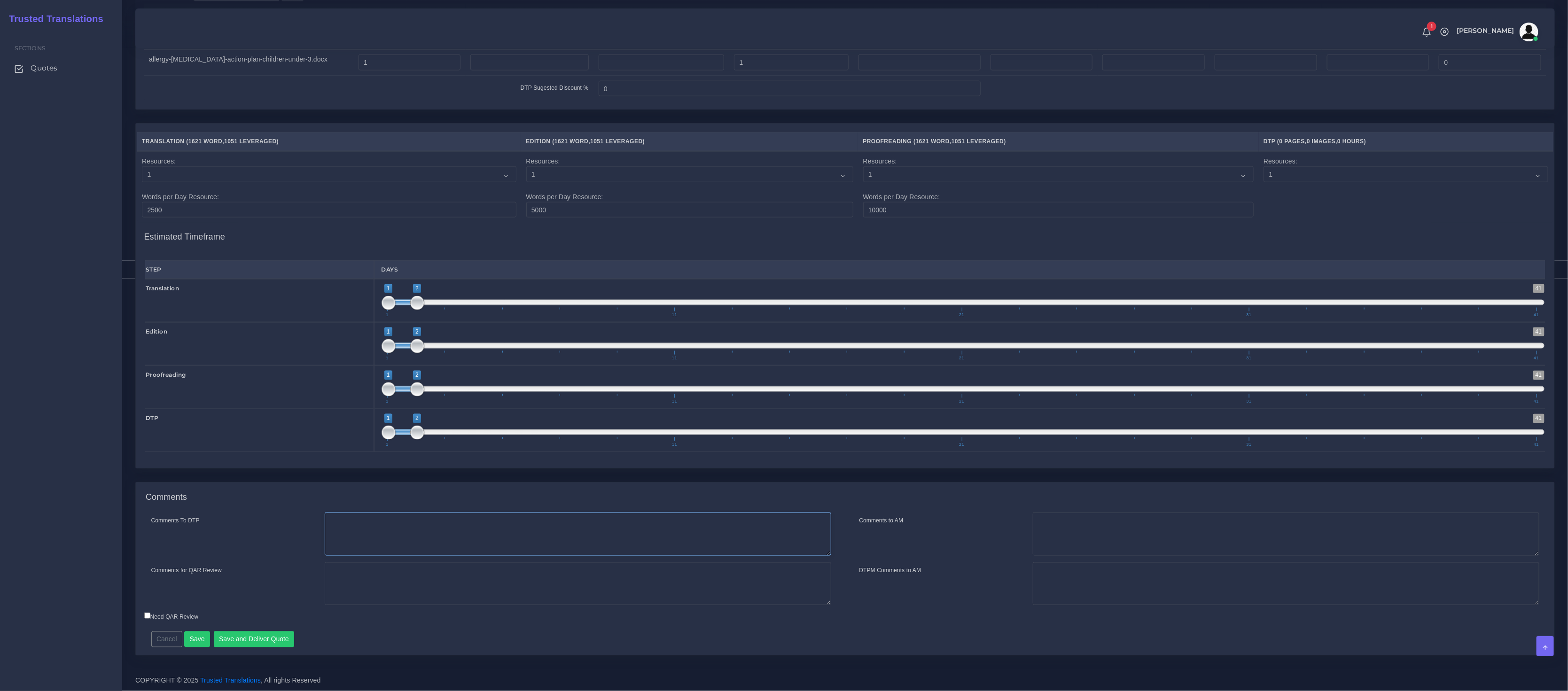
click at [386, 537] on textarea "Comments To DTP" at bounding box center [578, 534] width 506 height 43
type textarea "No need recreation"
click at [253, 644] on button "Save and Deliver Quote" at bounding box center [254, 639] width 81 height 16
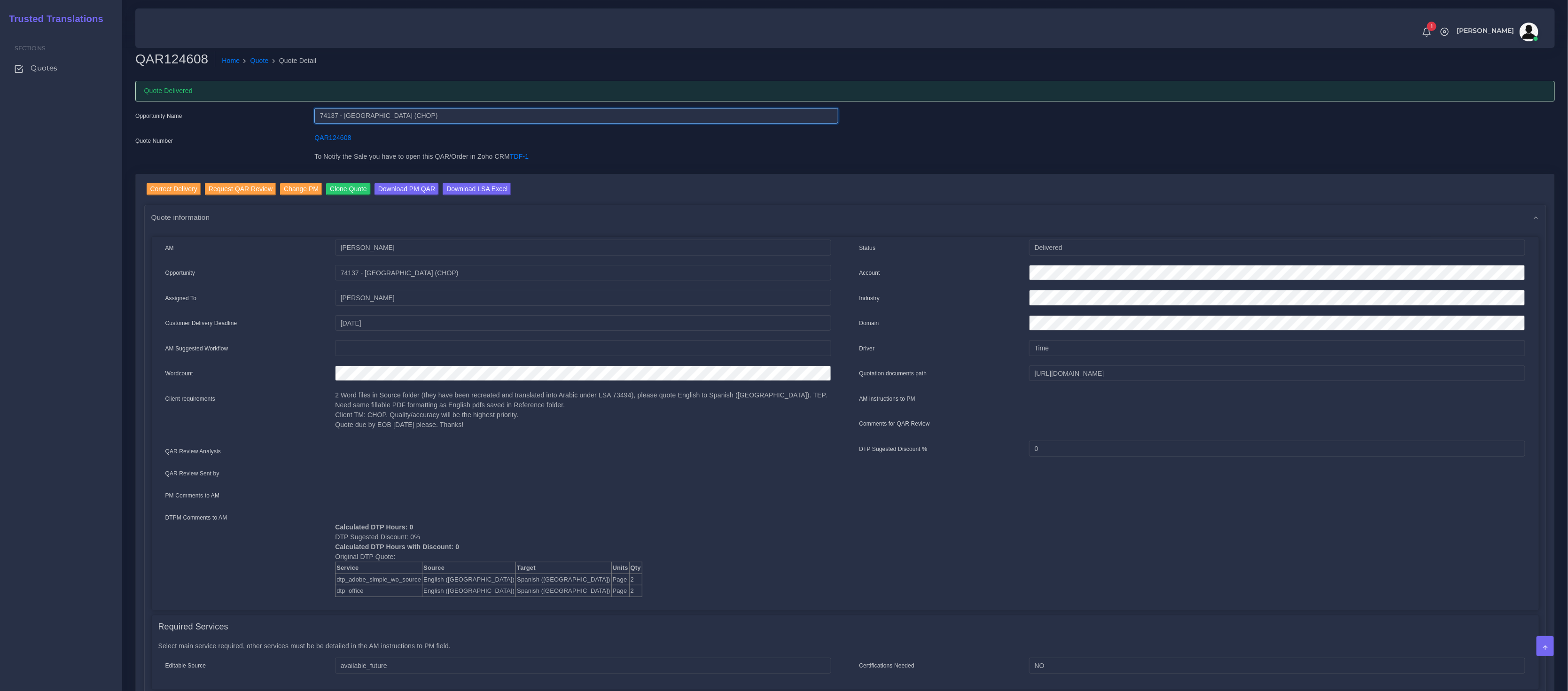
click at [329, 117] on input "74137 - [GEOGRAPHIC_DATA] (CHOP)" at bounding box center [576, 116] width 523 height 16
